Goal: Check status: Check status

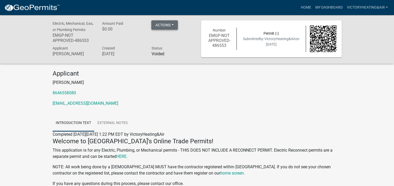
click at [170, 24] on button "Actions" at bounding box center [164, 24] width 27 height 9
click at [180, 75] on h4 "Applicant" at bounding box center [197, 74] width 289 height 8
click at [181, 80] on p "Lindsay Sanders" at bounding box center [197, 82] width 289 height 6
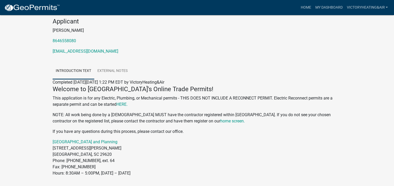
scroll to position [68, 0]
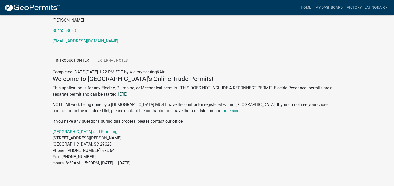
click at [121, 92] on link "HERE." at bounding box center [121, 94] width 11 height 5
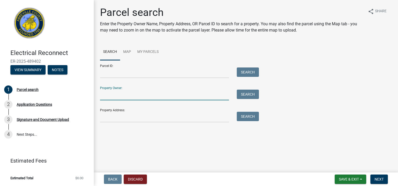
click at [123, 96] on input "Property Owner:" at bounding box center [164, 95] width 129 height 11
type input "[PERSON_NAME]"
click at [248, 94] on button "Search" at bounding box center [248, 94] width 22 height 9
